Goal: Task Accomplishment & Management: Manage account settings

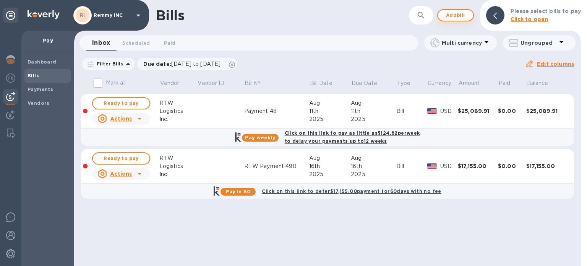
click at [466, 12] on span "Add bill" at bounding box center [455, 15] width 23 height 9
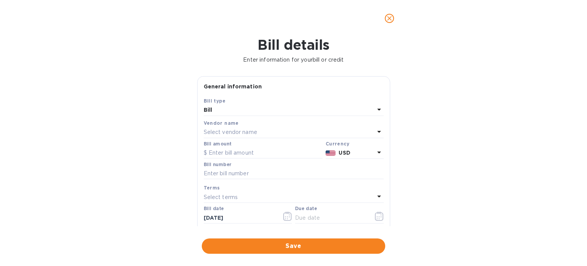
click at [251, 130] on p "Select vendor name" at bounding box center [230, 132] width 53 height 8
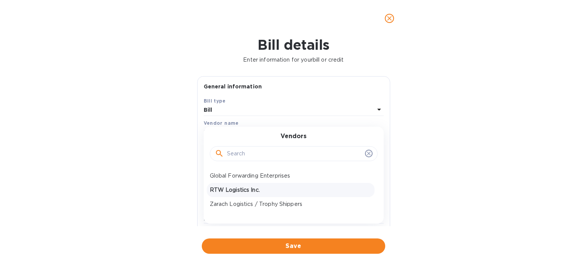
click at [246, 192] on p "RTW Logistics Inc." at bounding box center [291, 190] width 162 height 8
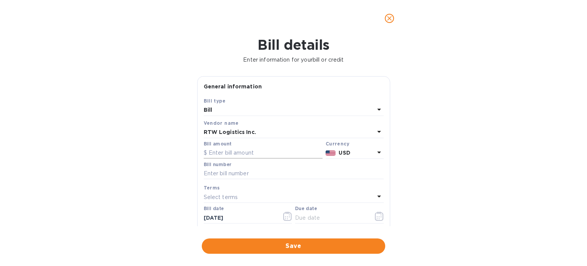
click at [240, 155] on input "text" at bounding box center [263, 152] width 119 height 11
paste input "61,203.38"
type input "61,203.38"
click at [260, 174] on input "text" at bounding box center [294, 173] width 180 height 11
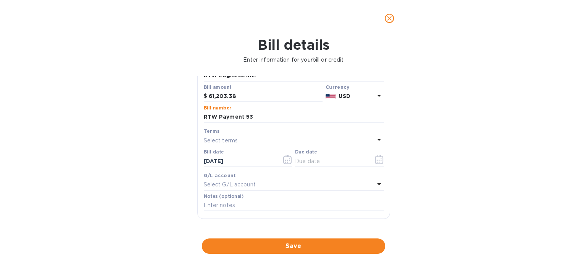
scroll to position [38, 0]
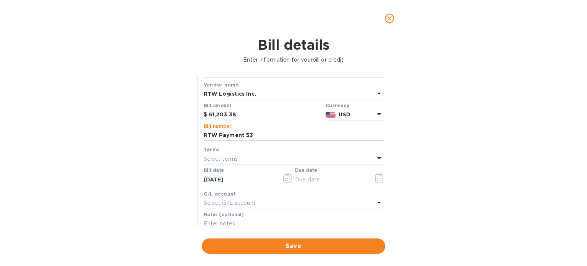
type input "RTW Payment 53"
click at [259, 158] on div "Select terms" at bounding box center [289, 158] width 171 height 11
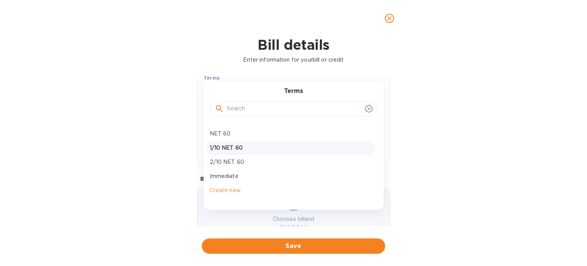
scroll to position [115, 0]
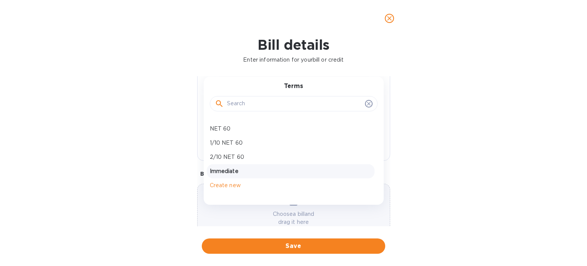
click at [240, 169] on p "Immediate" at bounding box center [291, 171] width 162 height 8
type input "[DATE]"
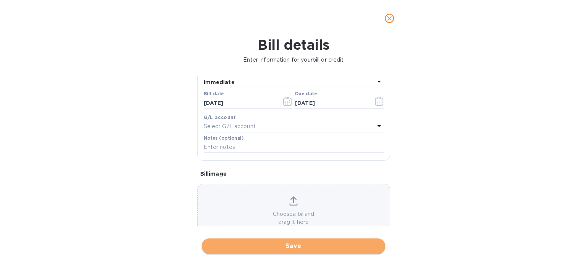
click at [274, 246] on span "Save" at bounding box center [293, 245] width 171 height 9
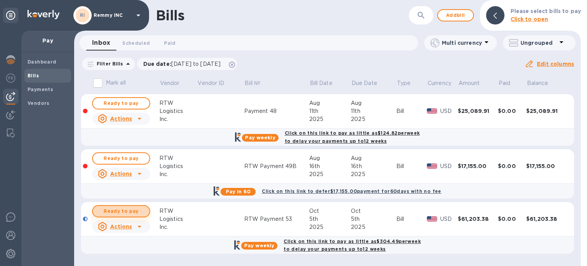
click at [131, 212] on span "Ready to pay" at bounding box center [121, 210] width 44 height 9
click at [127, 209] on span "Ready to pay" at bounding box center [121, 210] width 44 height 9
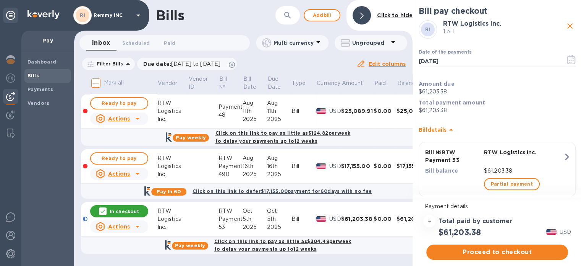
click at [497, 249] on span "Proceed to checkout" at bounding box center [497, 251] width 130 height 9
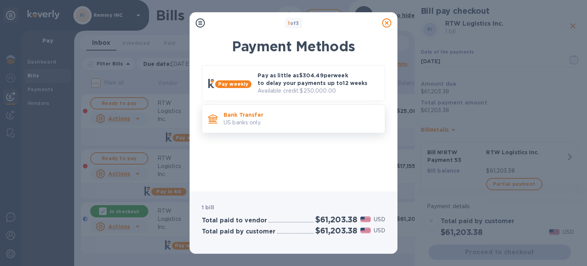
click at [309, 113] on p "Bank Transfer" at bounding box center [300, 115] width 155 height 8
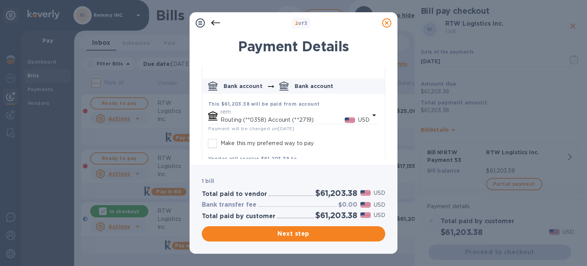
scroll to position [38, 0]
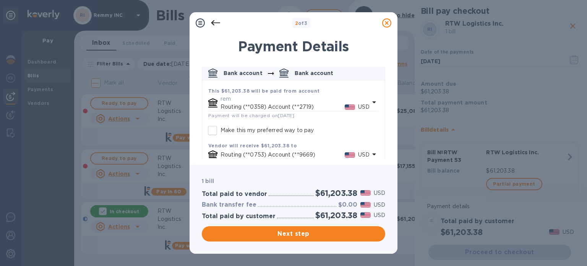
click at [369, 102] on icon "default-method" at bounding box center [373, 101] width 9 height 9
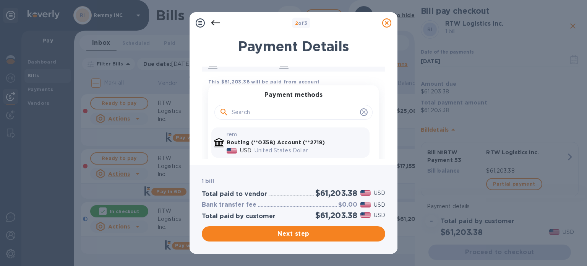
scroll to position [29, 0]
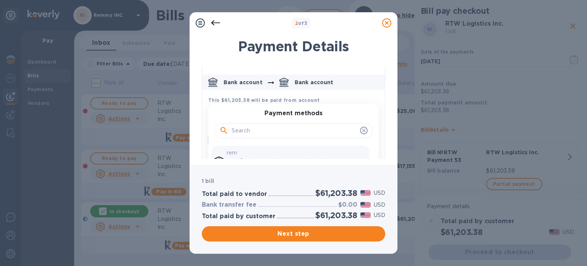
click at [361, 129] on icon "default-method" at bounding box center [364, 130] width 6 height 6
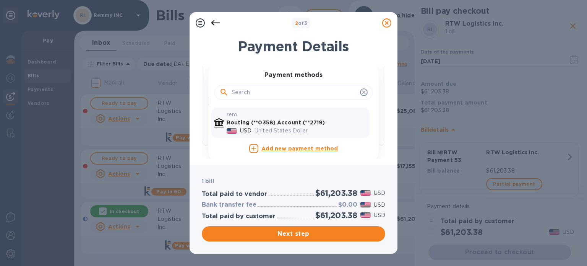
scroll to position [0, 0]
click at [316, 128] on p "United States Dollar" at bounding box center [310, 130] width 112 height 8
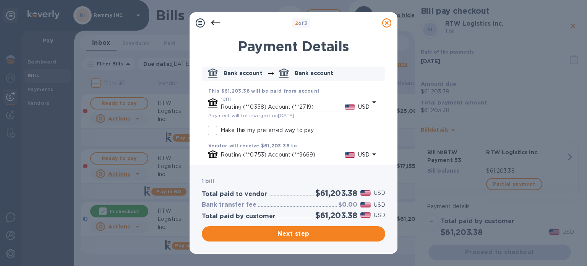
scroll to position [55, 0]
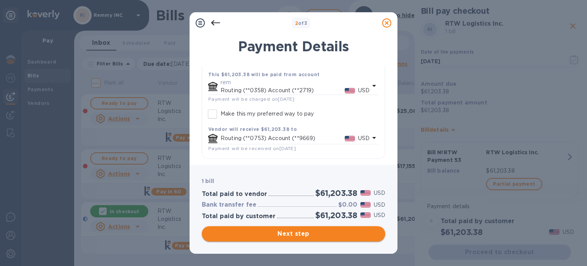
click at [294, 232] on span "Next step" at bounding box center [293, 233] width 171 height 9
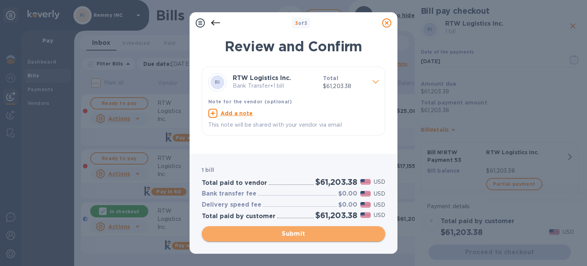
click at [283, 233] on span "Submit" at bounding box center [293, 233] width 171 height 9
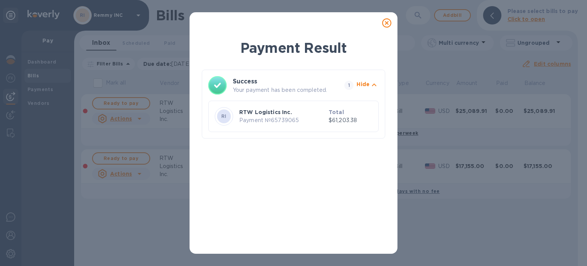
click at [386, 23] on icon at bounding box center [386, 22] width 9 height 9
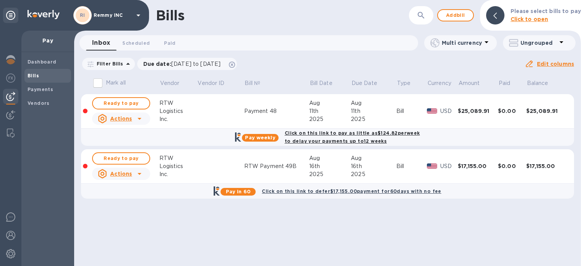
click at [32, 71] on div "Bills" at bounding box center [47, 76] width 47 height 14
